Goal: Answer question/provide support

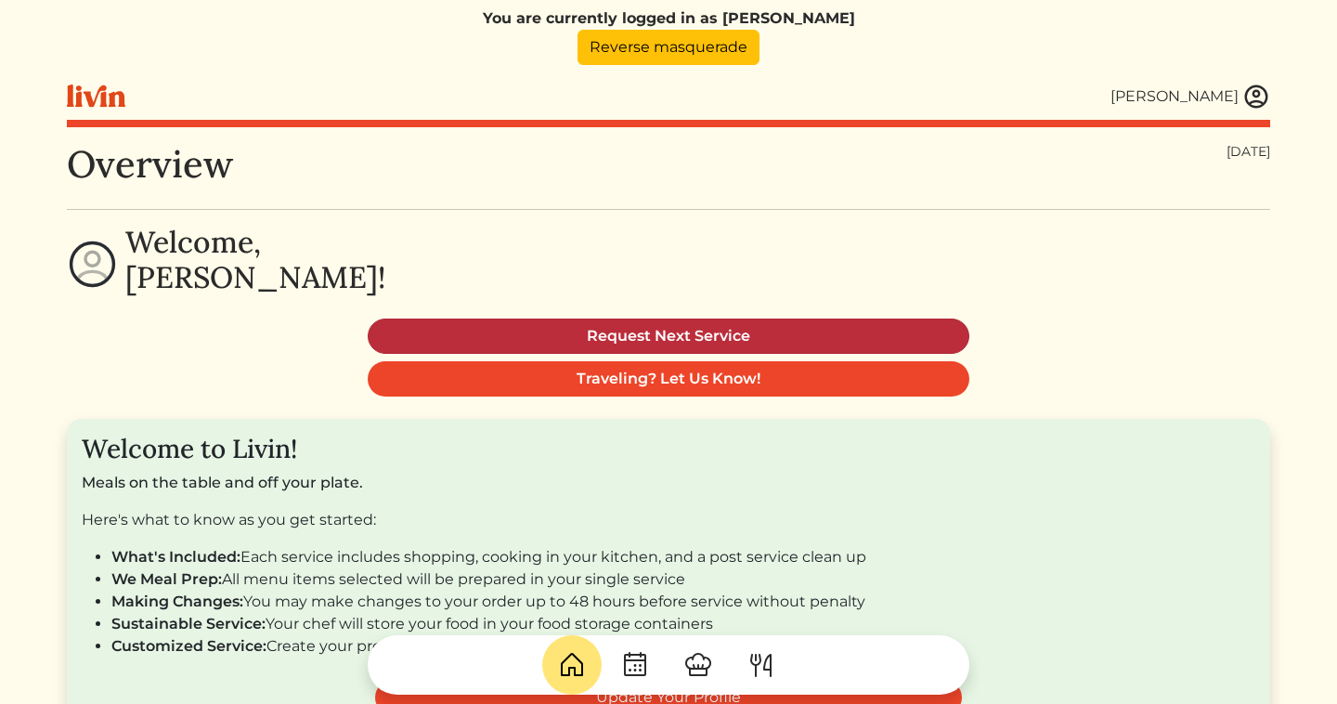
click at [631, 337] on link "Request Next Service" at bounding box center [668, 335] width 601 height 35
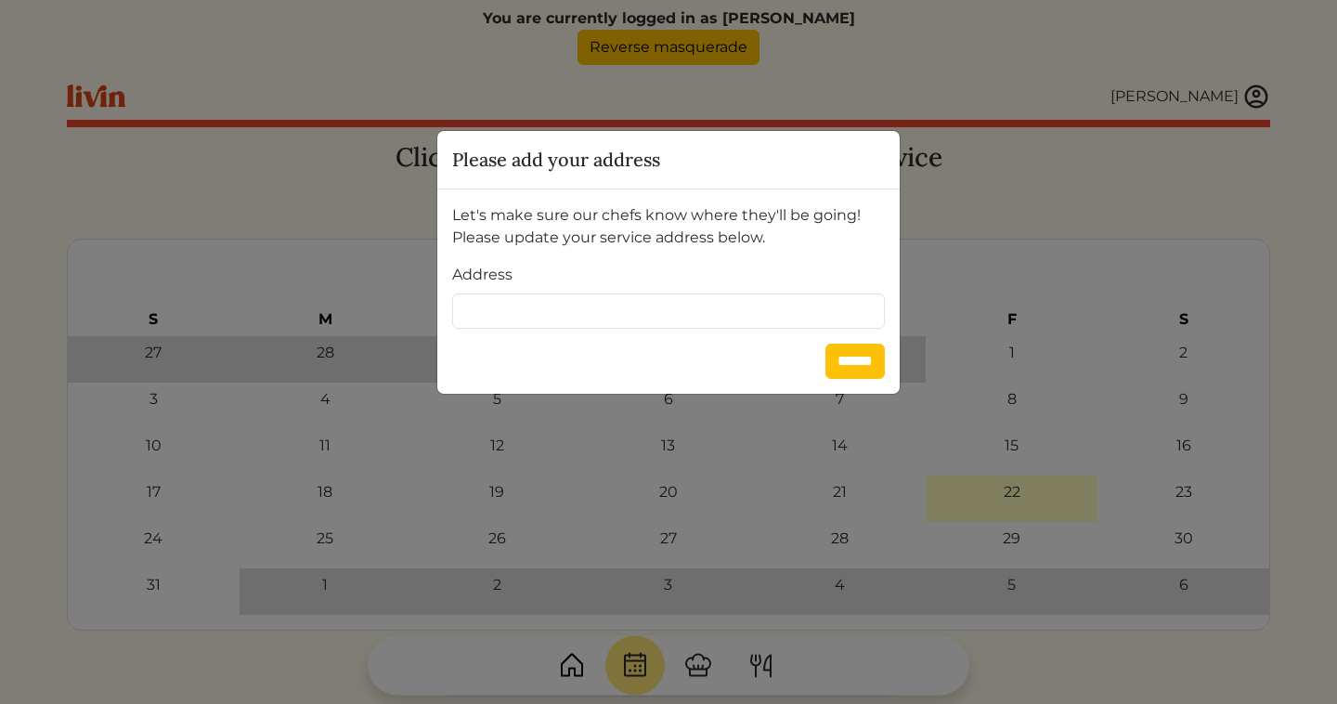
click at [969, 100] on div "Please add your address Let's make sure our chefs know where they'll be going! …" at bounding box center [668, 352] width 1337 height 704
click at [724, 73] on div "Please add your address Let's make sure our chefs know where they'll be going! …" at bounding box center [668, 352] width 1337 height 704
click at [705, 49] on div "Please add your address Let's make sure our chefs know where they'll be going! …" at bounding box center [668, 352] width 1337 height 704
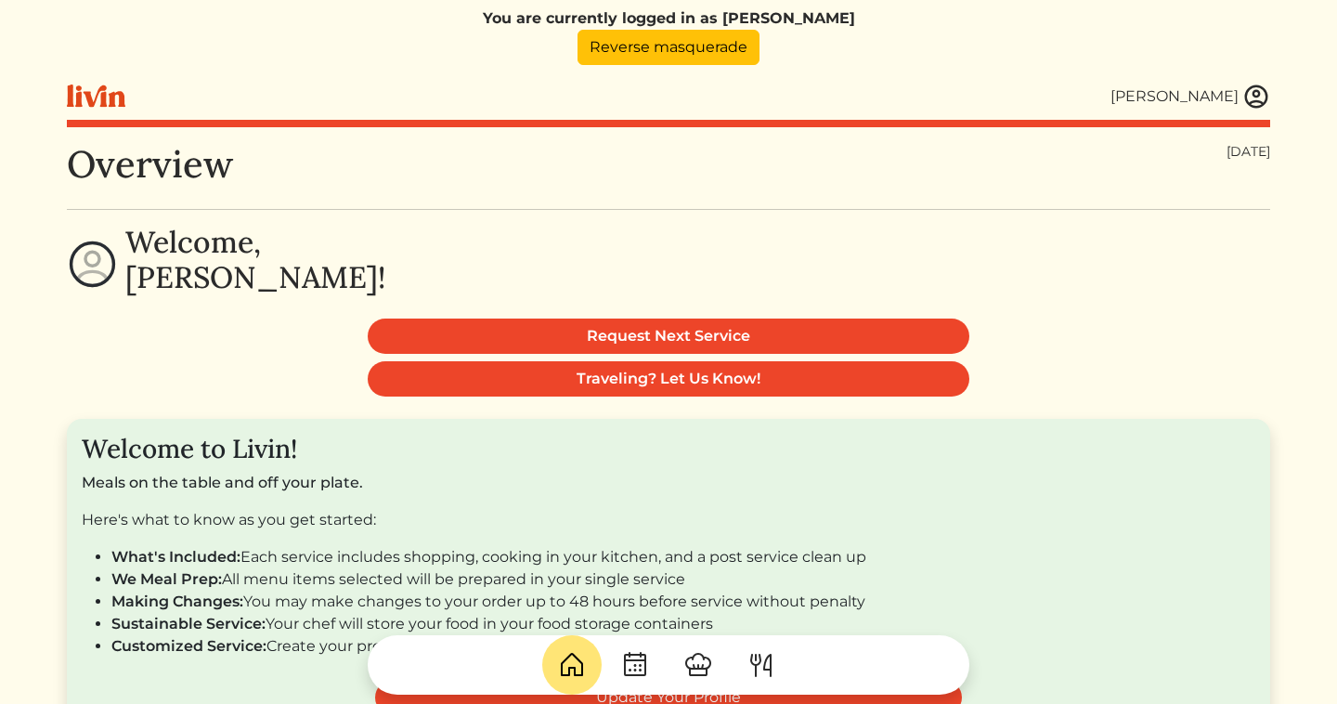
click at [1257, 101] on img at bounding box center [1256, 97] width 28 height 28
click at [762, 60] on div at bounding box center [668, 352] width 1337 height 704
click at [722, 62] on link "Reverse masquerade" at bounding box center [668, 47] width 182 height 35
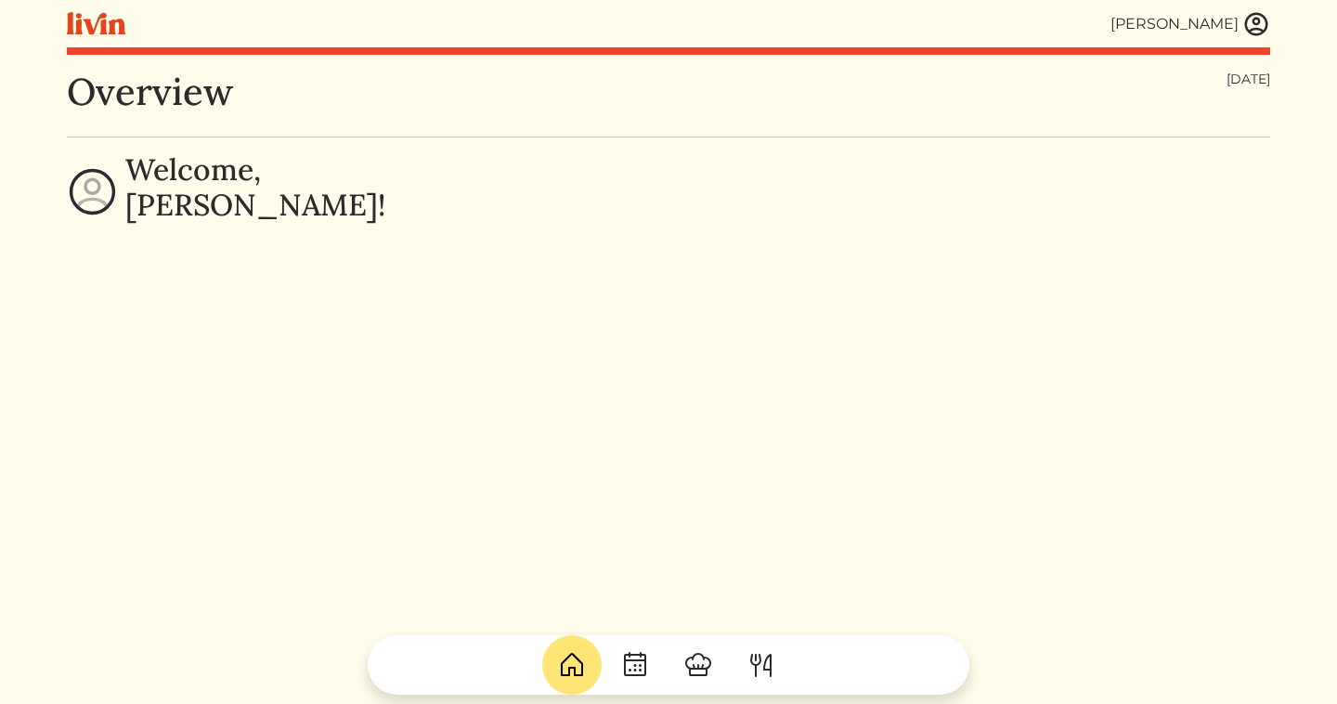
click at [1247, 26] on img at bounding box center [1256, 24] width 28 height 28
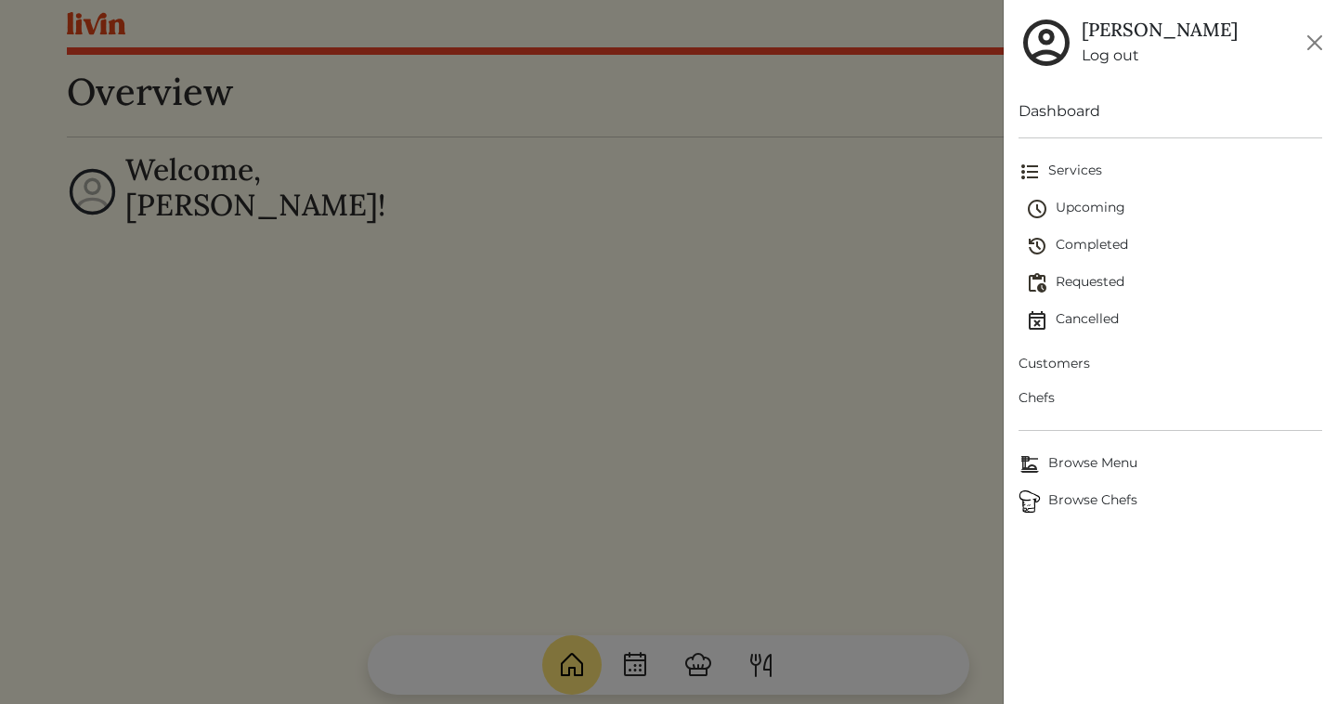
click at [1058, 363] on span "Customers" at bounding box center [1170, 363] width 304 height 19
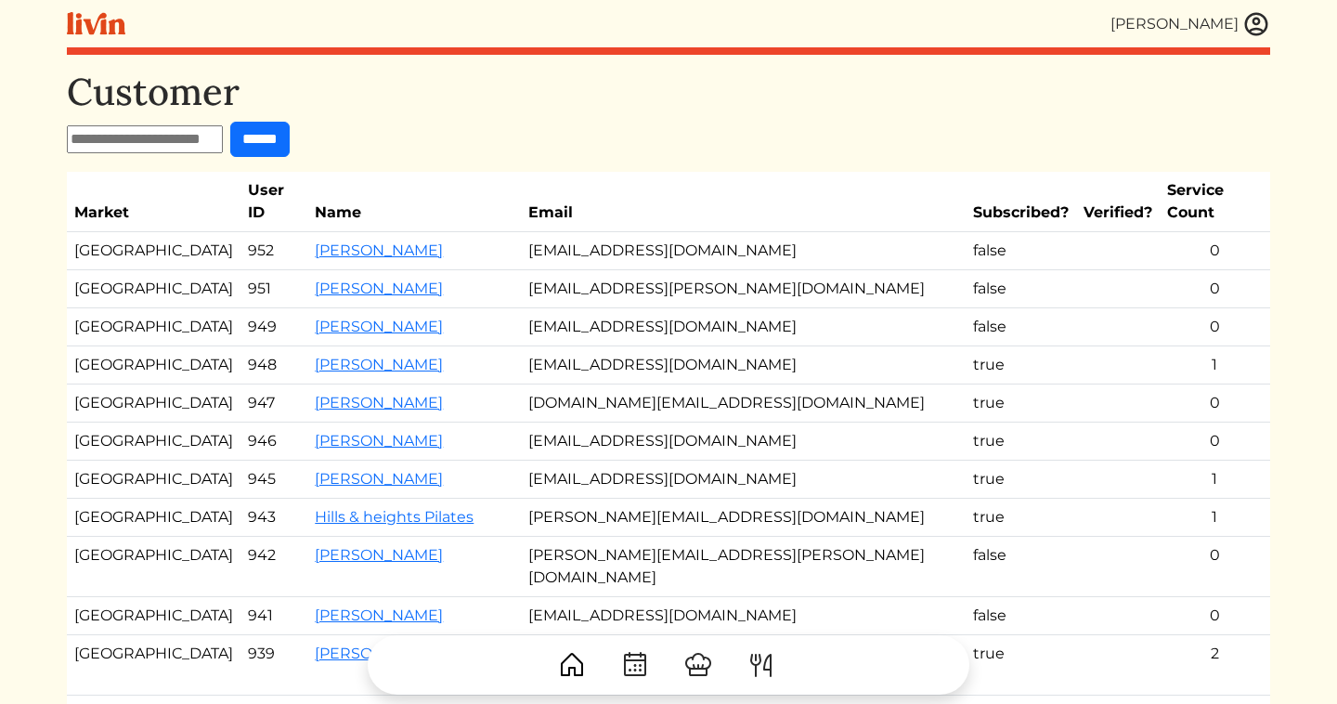
click at [181, 144] on input "text" at bounding box center [145, 139] width 156 height 28
type input "******"
click at [230, 122] on input "******" at bounding box center [259, 139] width 59 height 35
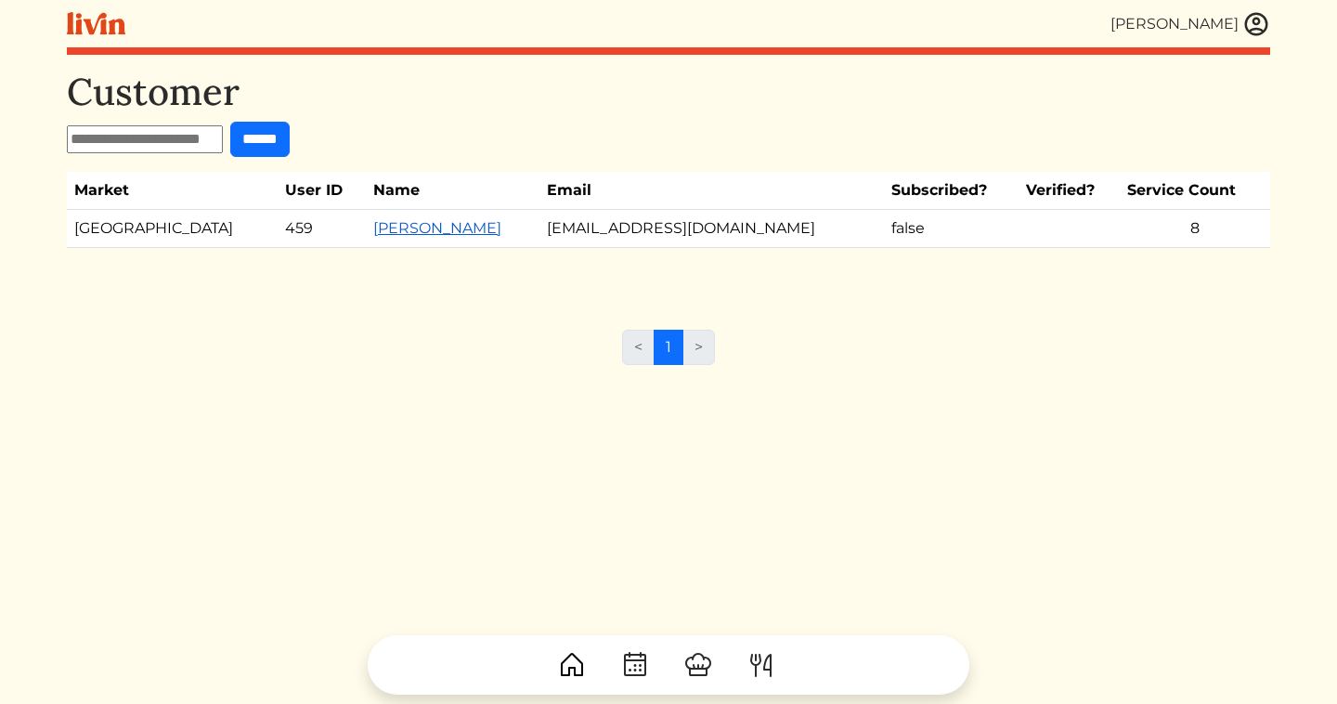
click at [373, 229] on link "Jennifer Spears" at bounding box center [437, 228] width 128 height 18
